Goal: Find specific page/section

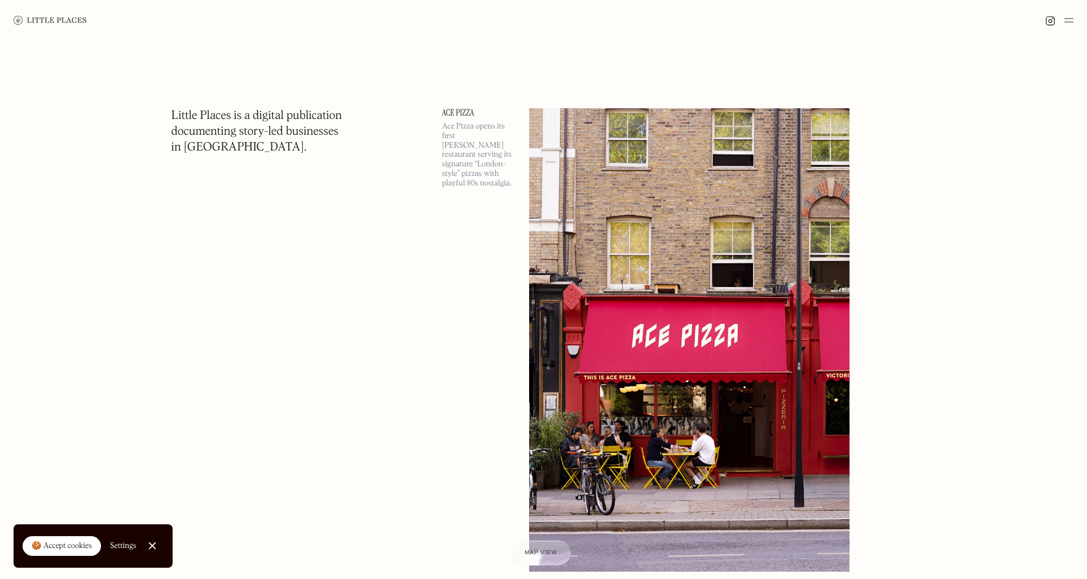
click at [151, 547] on div at bounding box center [151, 546] width 7 height 7
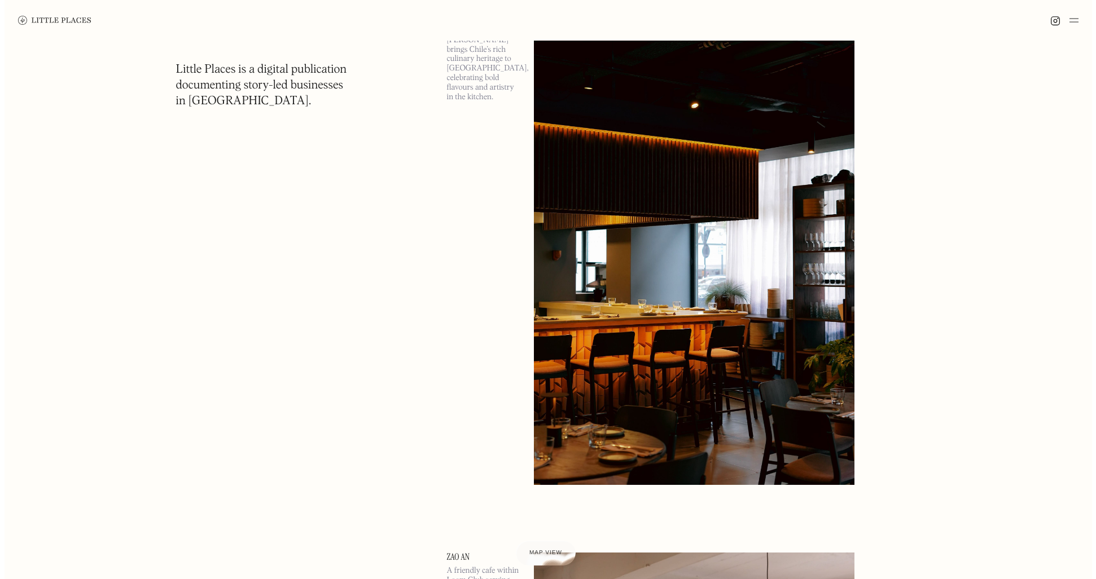
scroll to position [1715, 0]
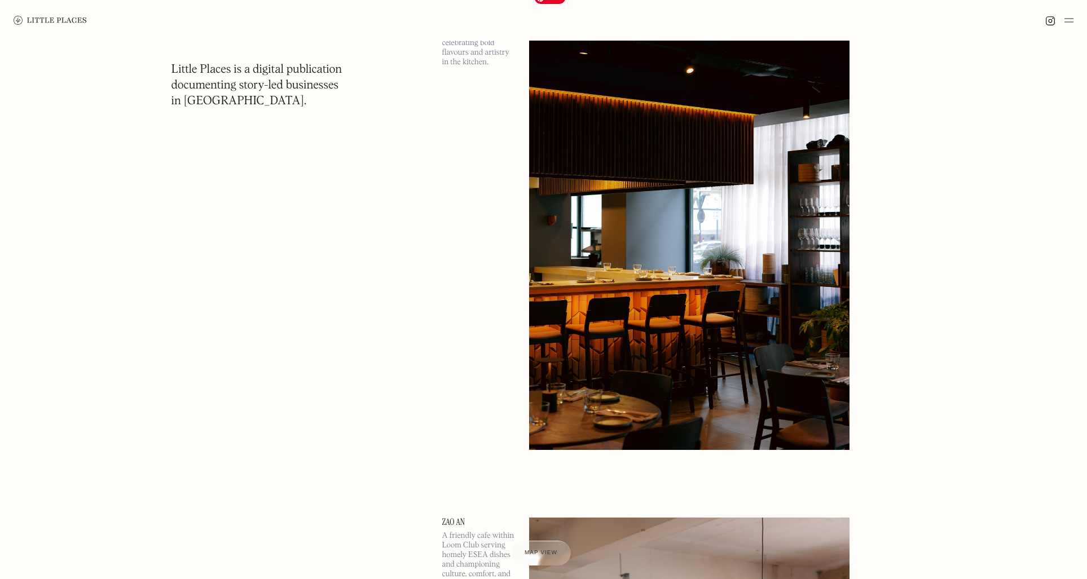
click at [631, 204] on img at bounding box center [689, 219] width 321 height 464
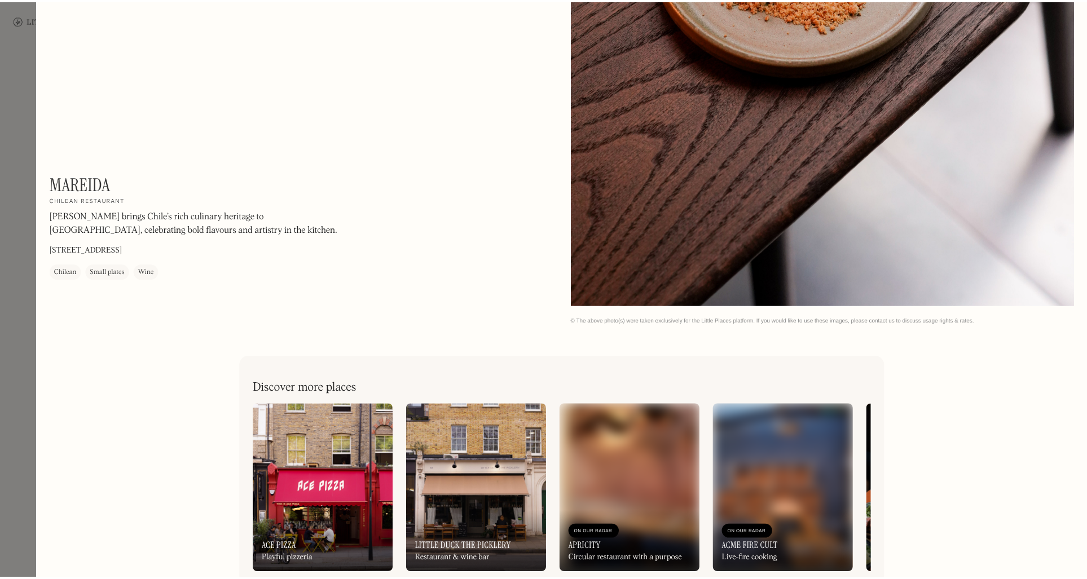
scroll to position [2292, 0]
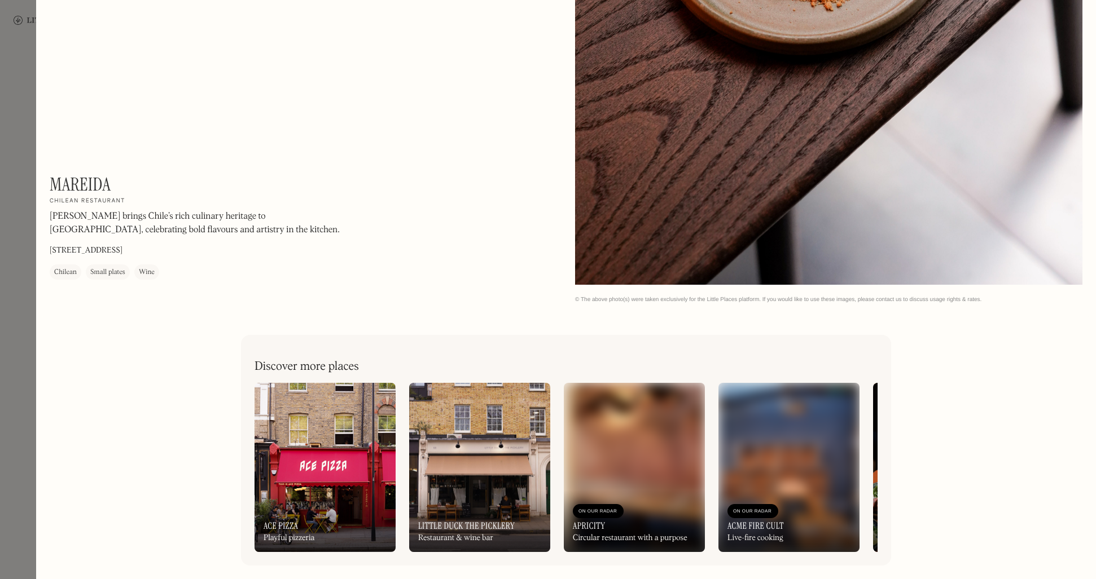
click at [7, 355] on div at bounding box center [548, 289] width 1096 height 579
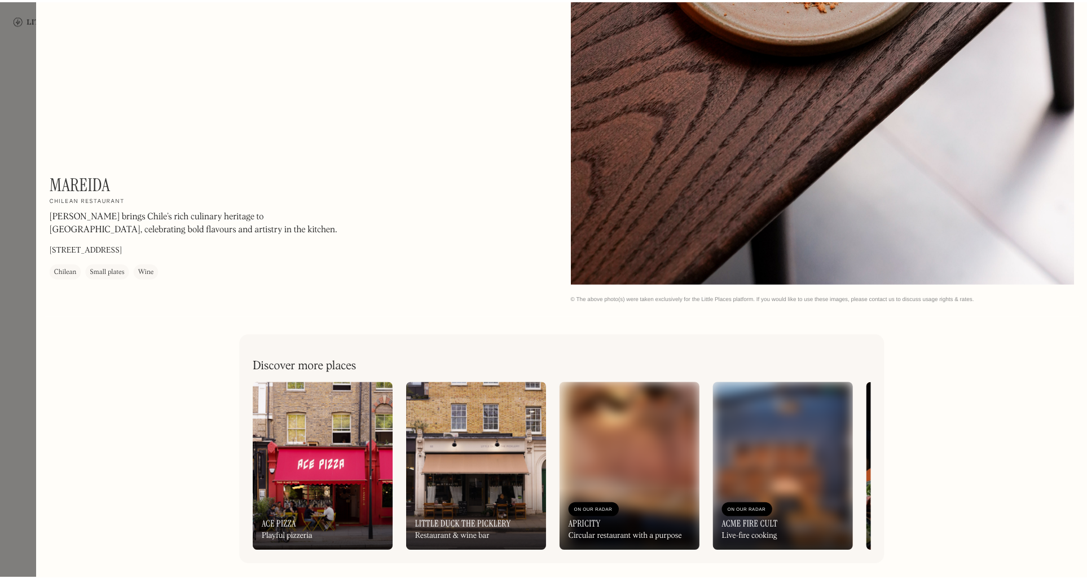
scroll to position [2271, 0]
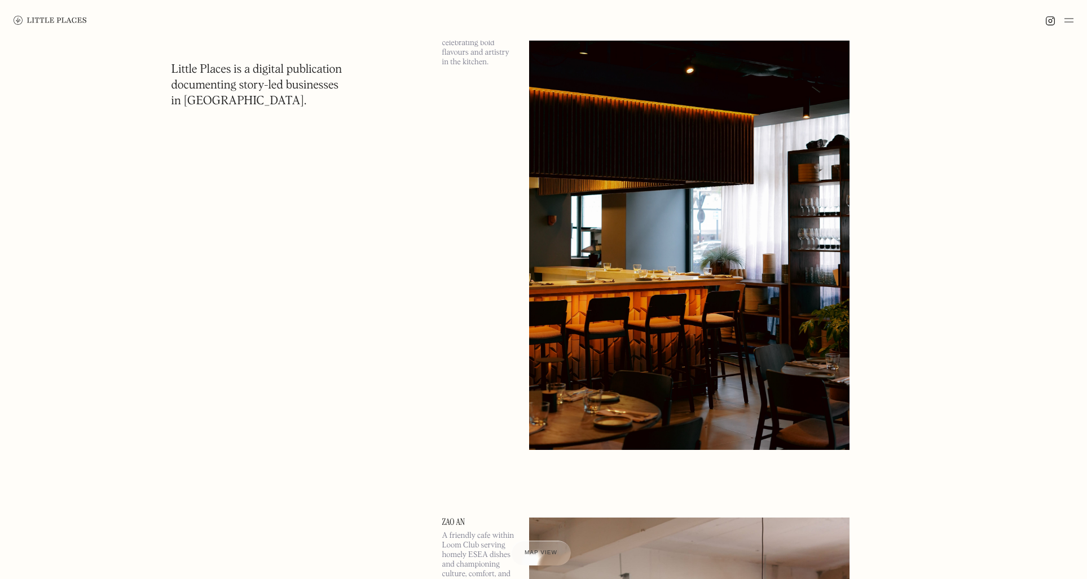
click at [41, 17] on img at bounding box center [50, 20] width 73 height 9
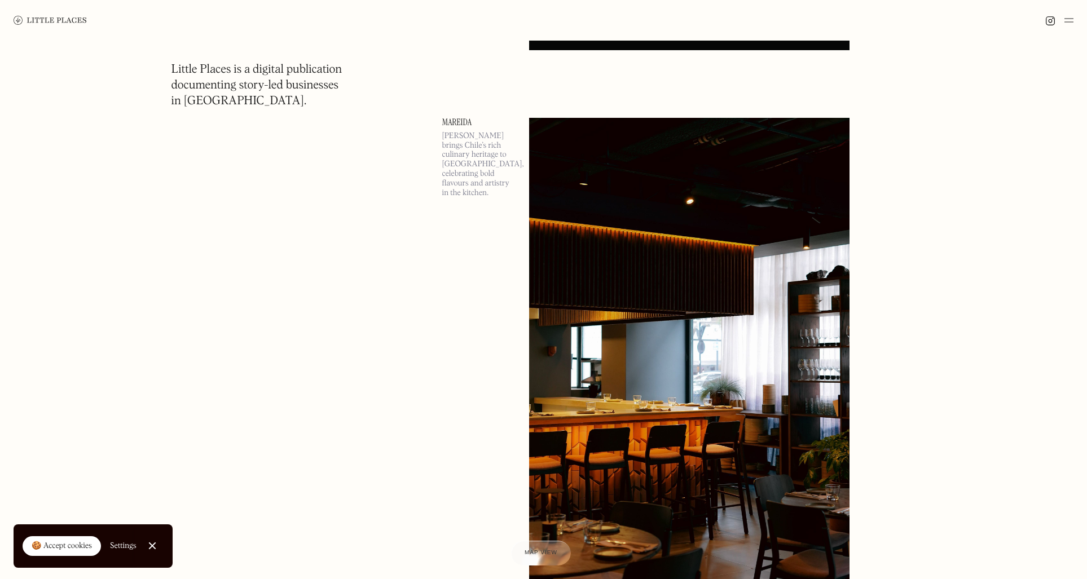
scroll to position [1469, 0]
